Goal: Information Seeking & Learning: Learn about a topic

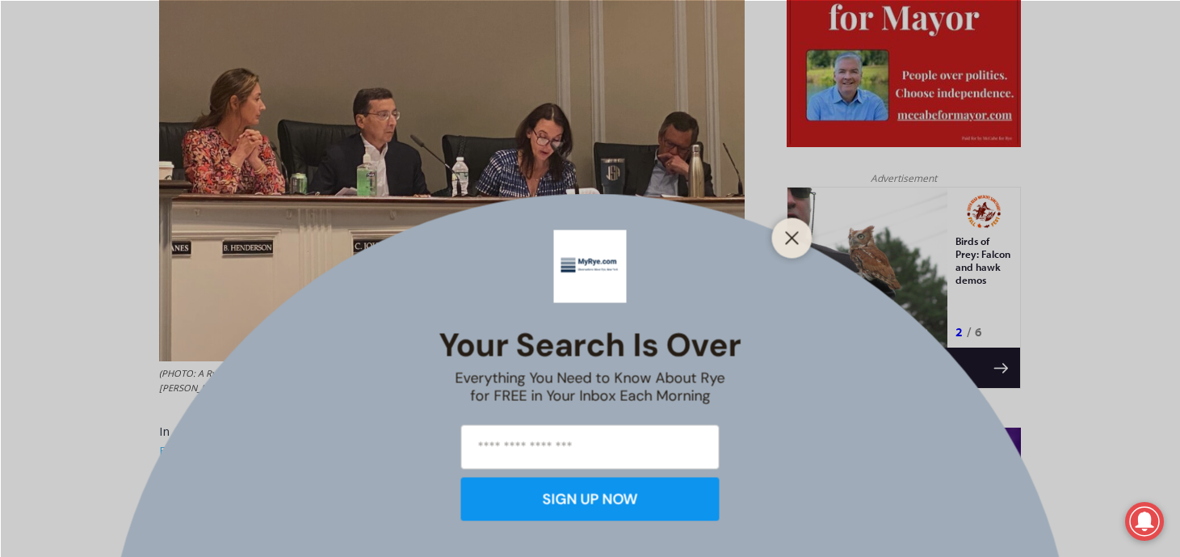
scroll to position [957, 0]
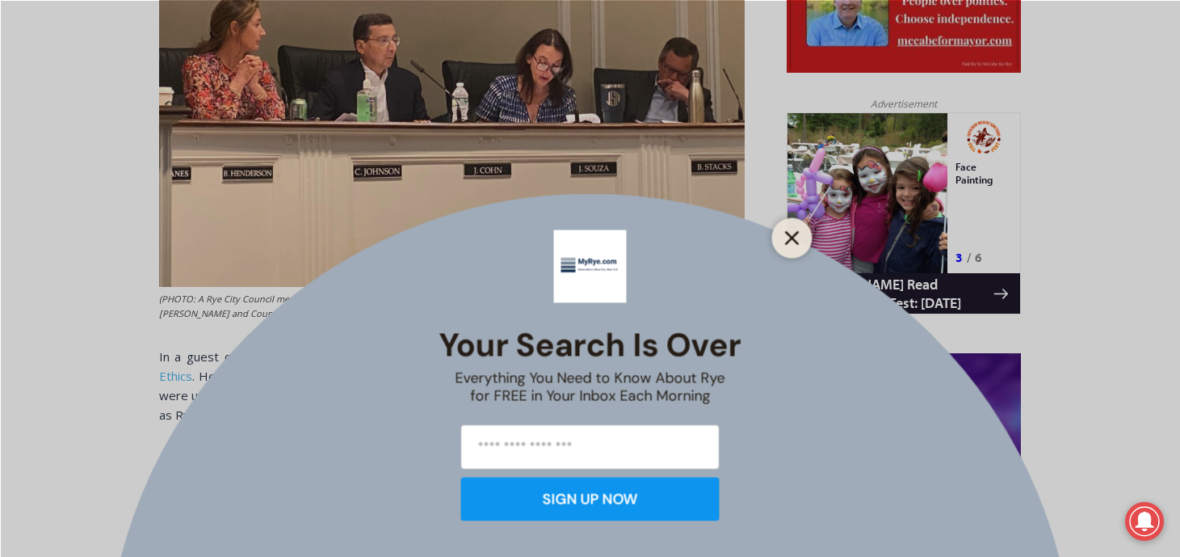
click at [797, 234] on icon "Close" at bounding box center [792, 237] width 15 height 15
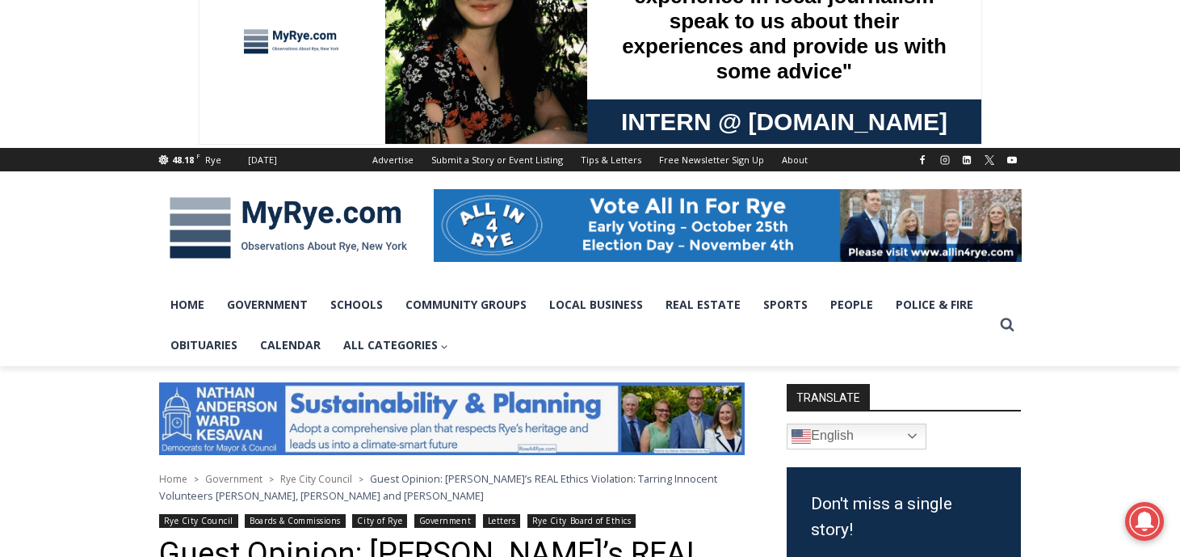
scroll to position [0, 0]
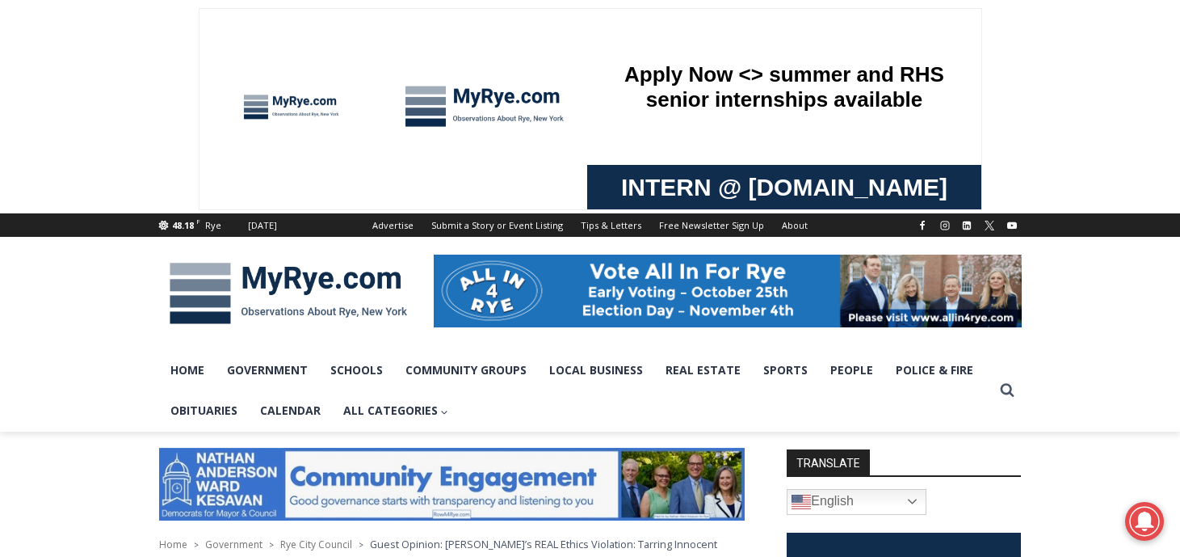
click at [68, 90] on span at bounding box center [590, 106] width 1180 height 213
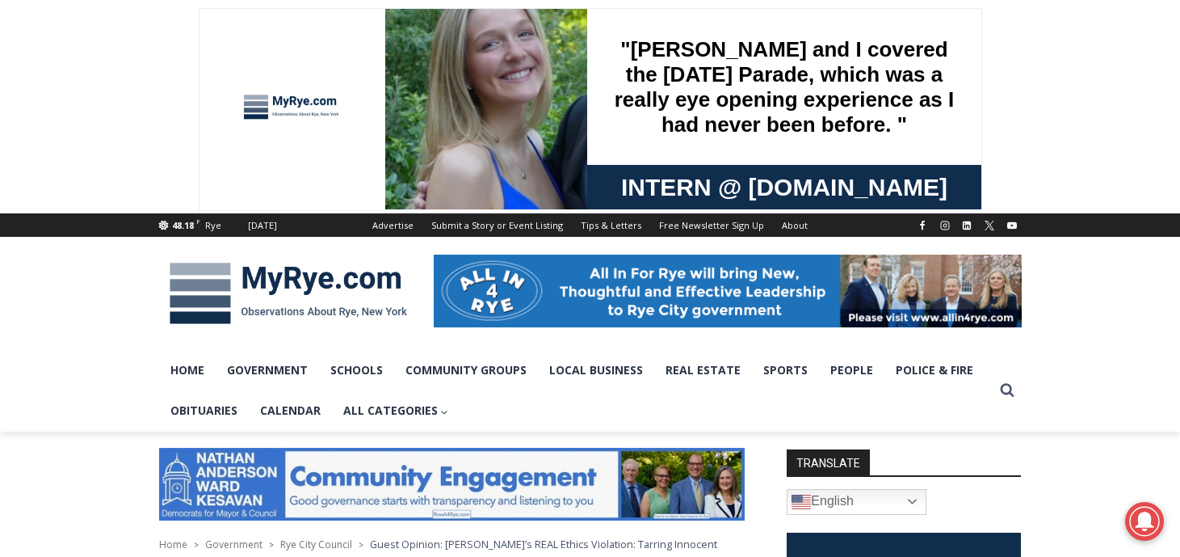
click at [314, 280] on img at bounding box center [288, 293] width 259 height 84
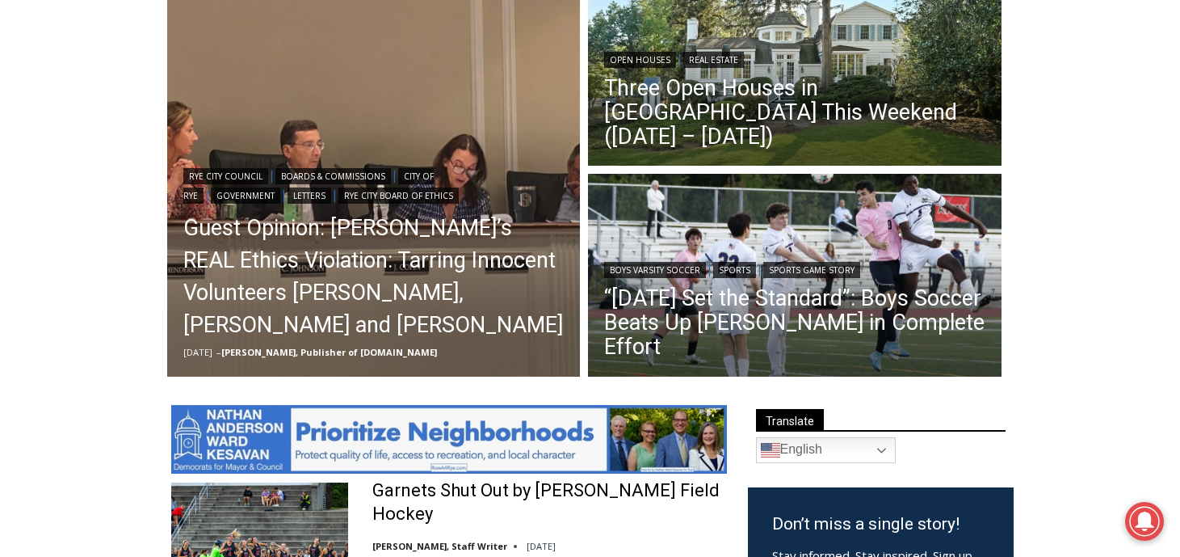
scroll to position [490, 0]
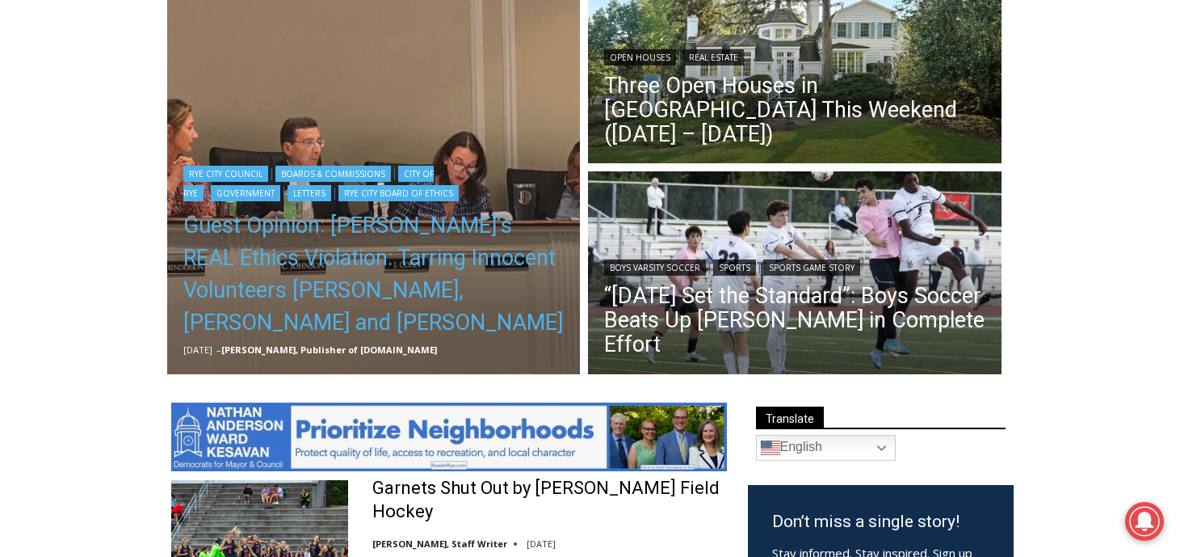
click at [357, 233] on link "Guest Opinion: [PERSON_NAME]’s REAL Ethics Violation: Tarring Innocent Voluntee…" at bounding box center [373, 273] width 381 height 129
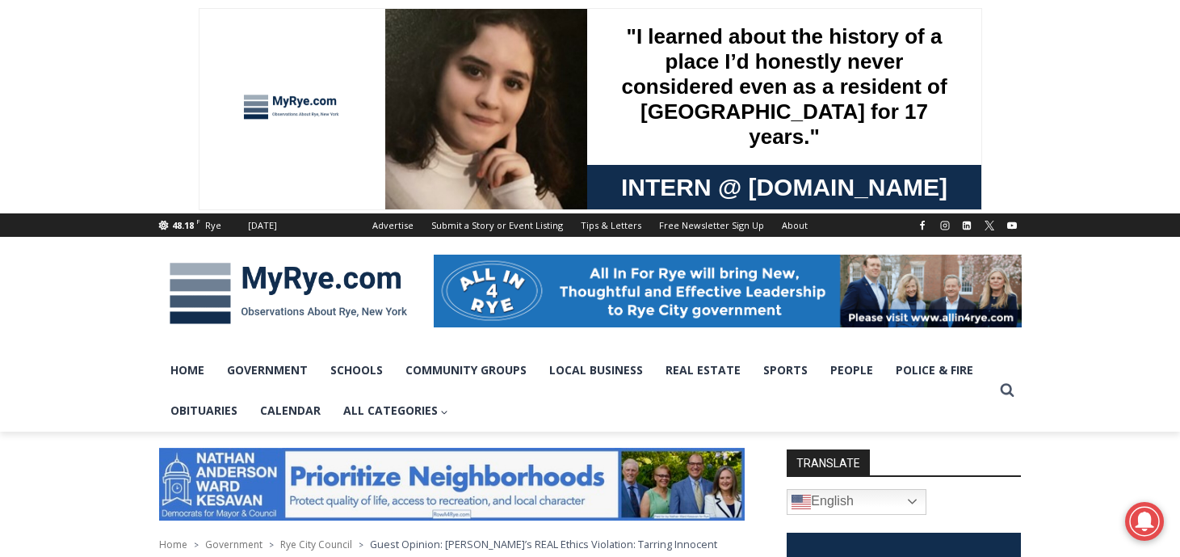
click at [65, 52] on span at bounding box center [590, 106] width 1180 height 213
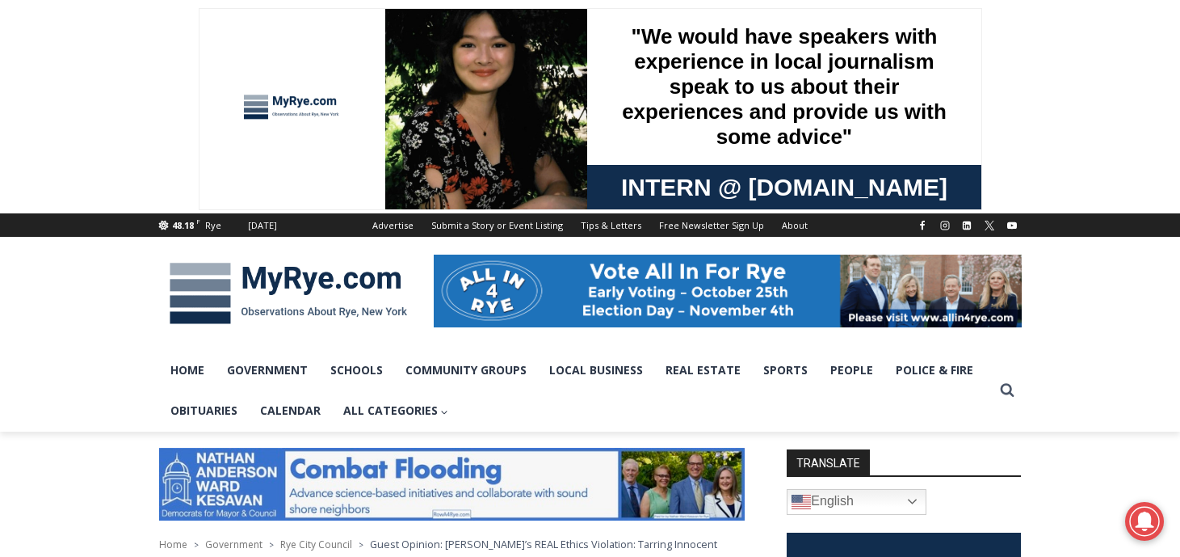
click at [265, 280] on img at bounding box center [288, 293] width 259 height 84
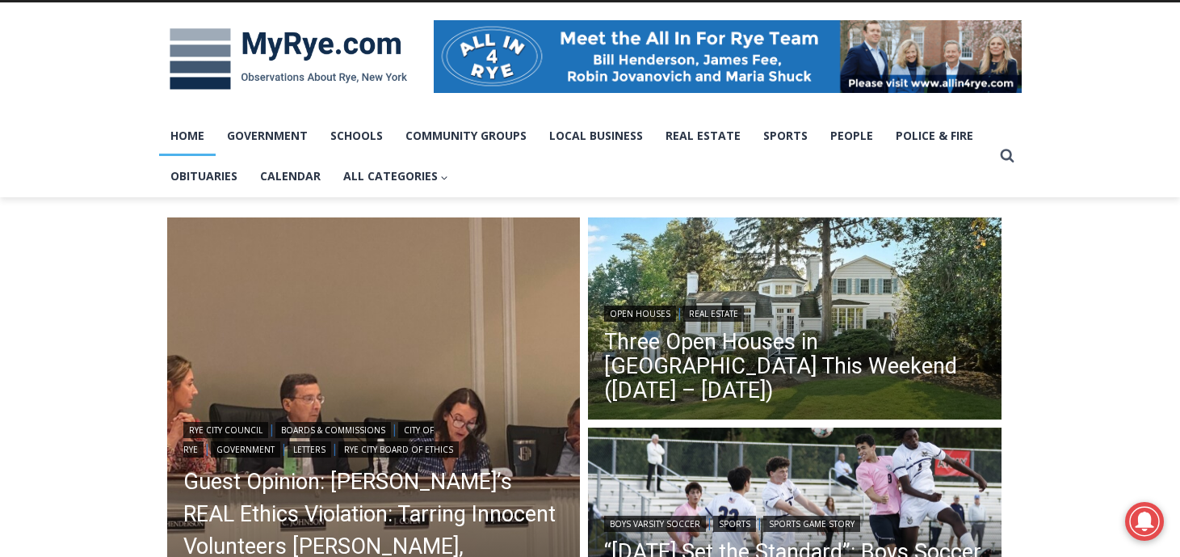
scroll to position [267, 0]
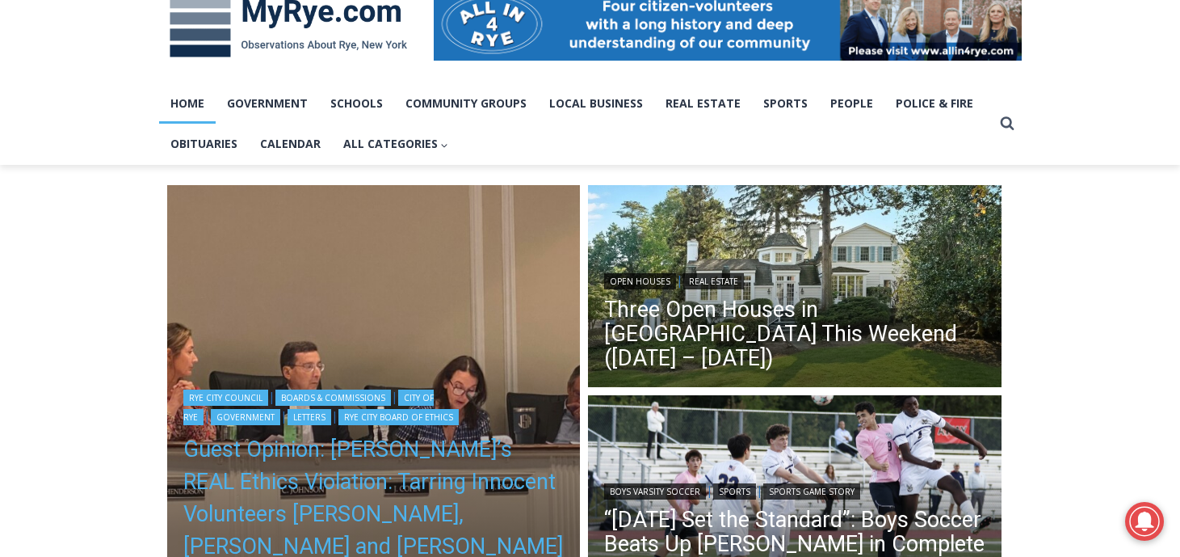
click at [336, 469] on link "Guest Opinion: [PERSON_NAME]’s REAL Ethics Violation: Tarring Innocent Voluntee…" at bounding box center [373, 497] width 381 height 129
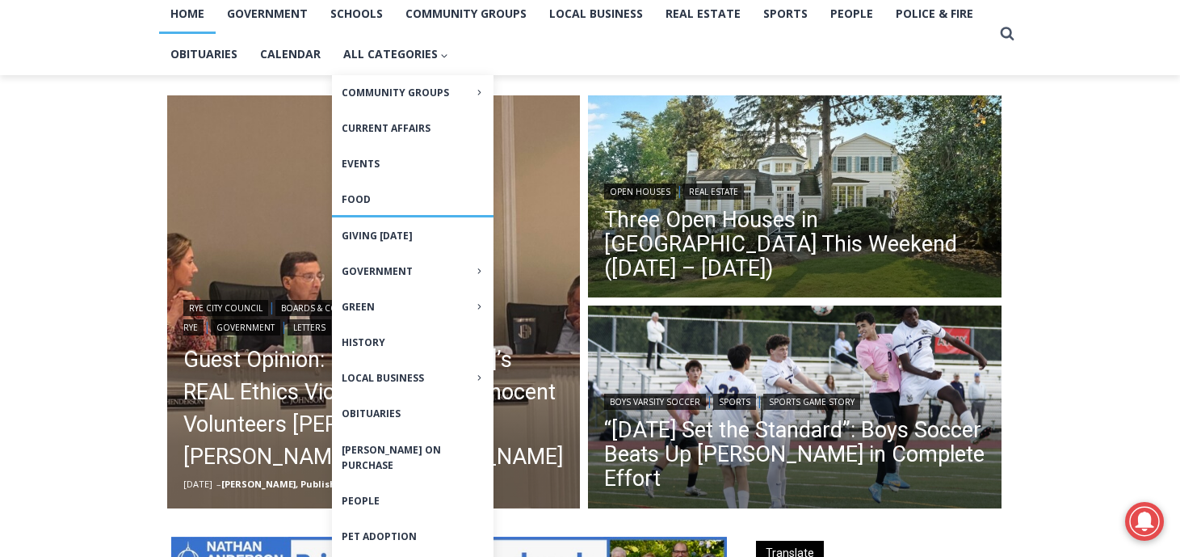
scroll to position [423, 0]
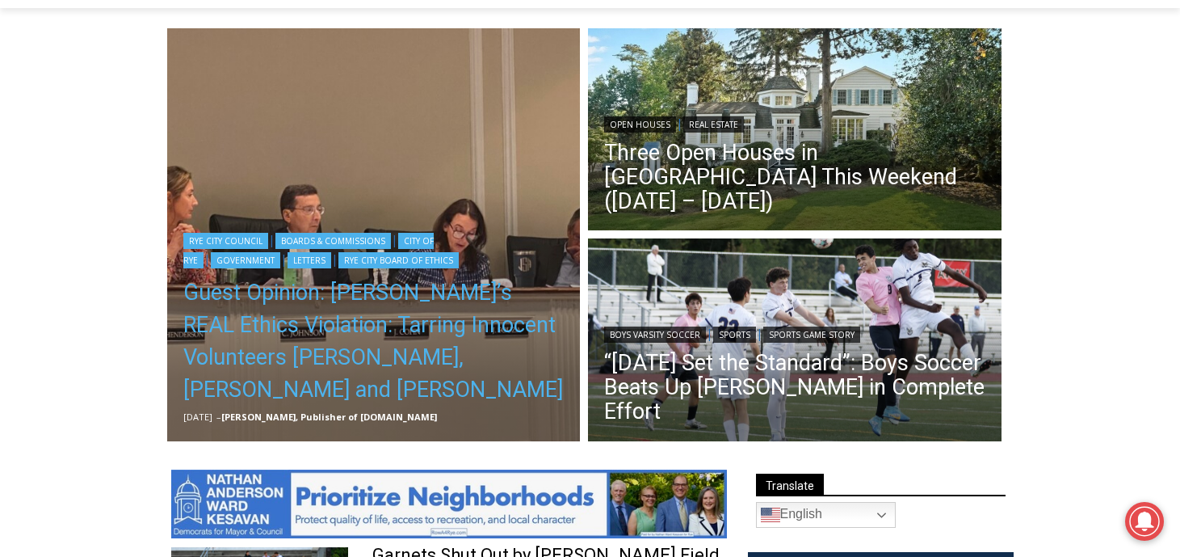
click at [298, 316] on link "Guest Opinion: [PERSON_NAME]’s REAL Ethics Violation: Tarring Innocent Voluntee…" at bounding box center [373, 340] width 381 height 129
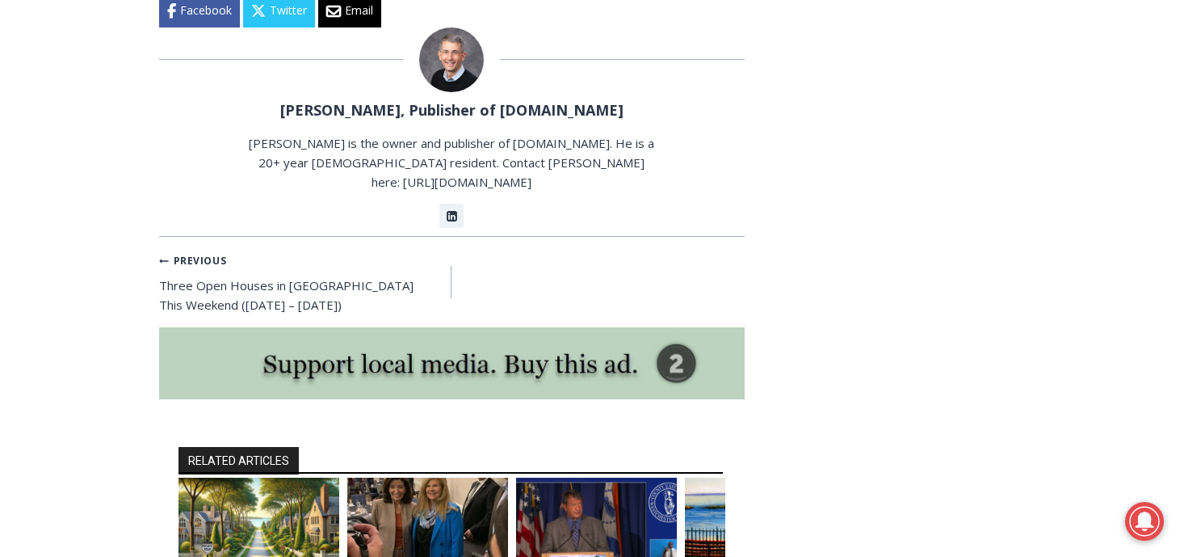
scroll to position [3560, 0]
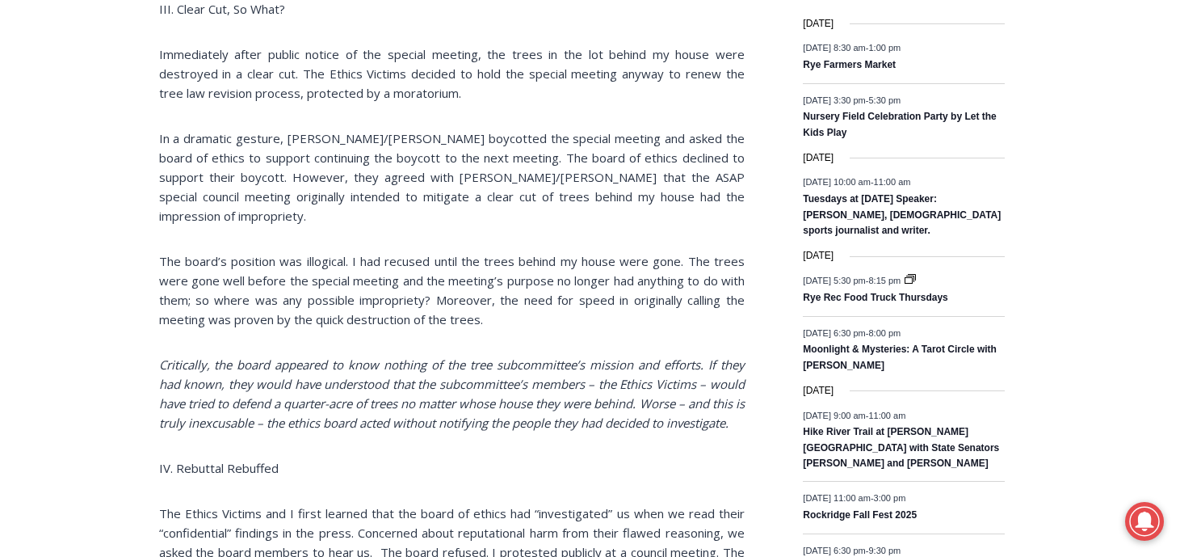
scroll to position [2121, 0]
